Goal: Book appointment/travel/reservation

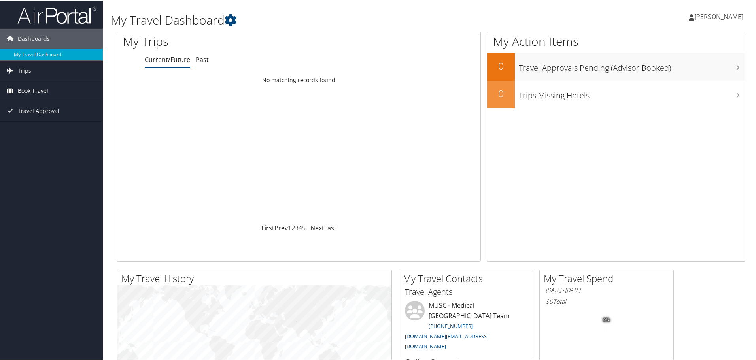
click at [42, 91] on span "Book Travel" at bounding box center [33, 90] width 30 height 20
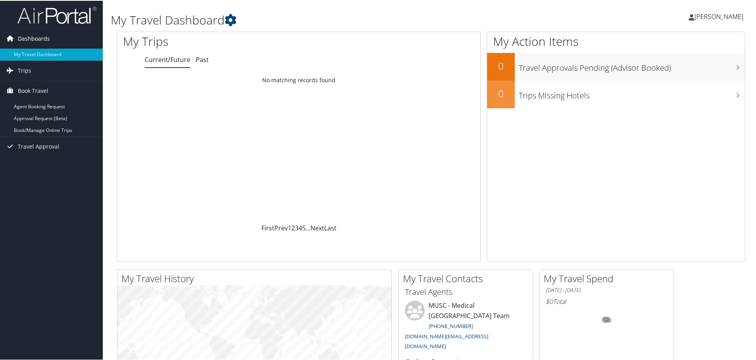
click at [65, 36] on link "Dashboards" at bounding box center [51, 38] width 103 height 20
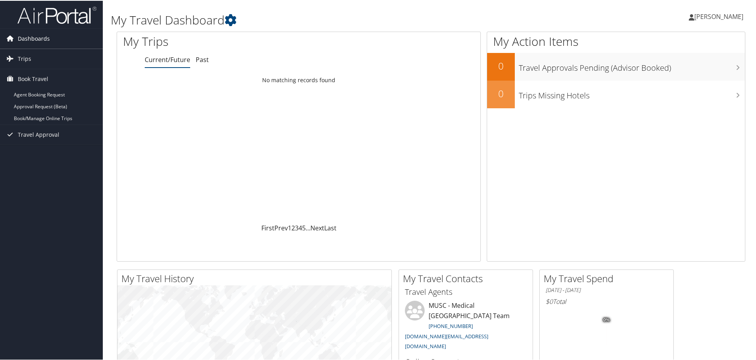
click at [65, 37] on link "Dashboards" at bounding box center [51, 38] width 103 height 20
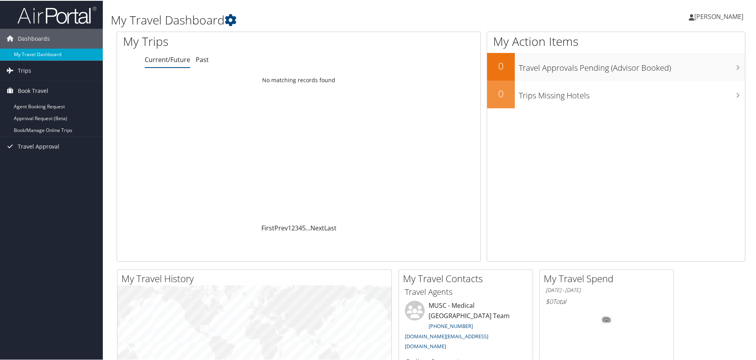
click at [56, 54] on link "My Travel Dashboard" at bounding box center [51, 54] width 103 height 12
click at [26, 72] on span "Trips" at bounding box center [24, 70] width 13 height 20
click at [58, 86] on link "Current/Future Trips" at bounding box center [51, 86] width 103 height 12
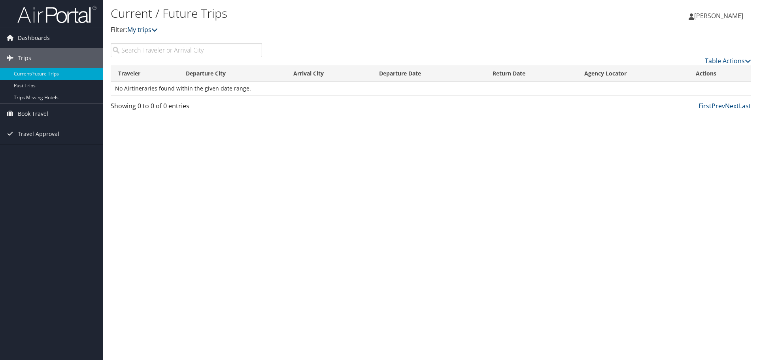
click at [156, 28] on icon at bounding box center [154, 29] width 6 height 6
click at [158, 28] on icon at bounding box center [154, 29] width 6 height 6
click at [124, 29] on p "Filter: My trips" at bounding box center [324, 30] width 427 height 10
click at [52, 112] on link "Book Travel" at bounding box center [51, 114] width 103 height 20
click at [64, 154] on link "Book/Manage Online Trips" at bounding box center [51, 153] width 103 height 12
